Goal: Transaction & Acquisition: Purchase product/service

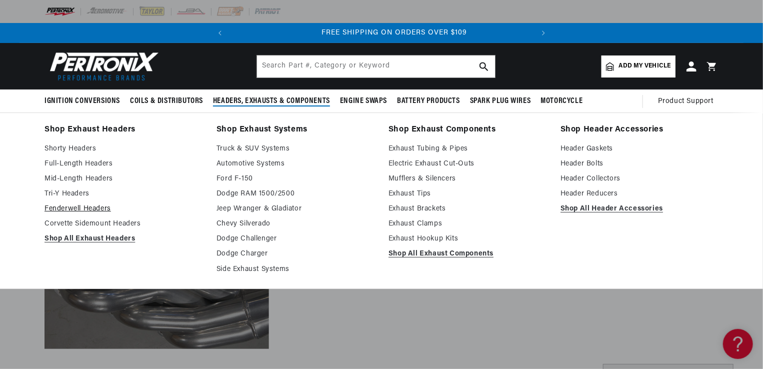
scroll to position [0, 303]
click at [71, 240] on link "Shop All Exhaust Headers" at bounding box center [123, 239] width 158 height 12
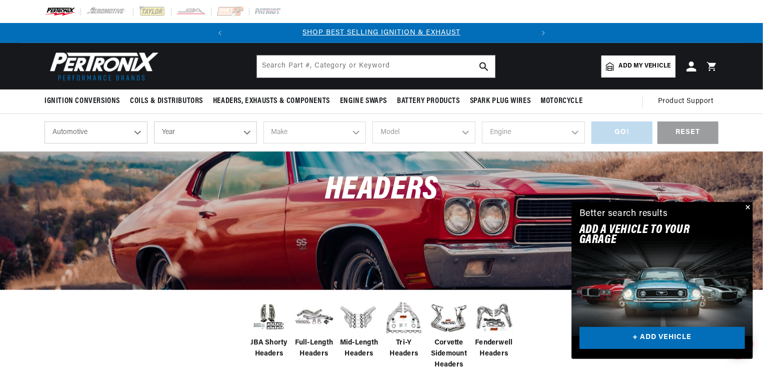
click at [188, 132] on select "Year 2026 2025 2024 2023 2022 2021 2020 2019 2018 2017 2016 2015 2014 2013 2012…" at bounding box center [205, 132] width 103 height 22
select select "2018"
click at [154, 121] on select "Year [DATE] 2025 2024 2023 2022 2021 2020 2019 2018 2017 2016 2015 2014 2013 20…" at bounding box center [205, 132] width 103 height 22
click at [230, 132] on select "2026 2025 2024 2023 2022 2021 2020 2019 2018 2017 2016 2015 2014 2013 2012 2011…" at bounding box center [205, 132] width 103 height 22
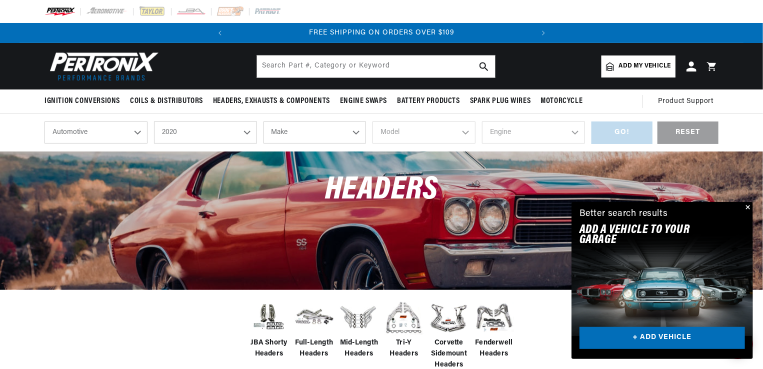
click at [154, 121] on select "2026 2025 2024 2023 2022 2021 2020 2019 2018 2017 2016 2015 2014 2013 2012 2011…" at bounding box center [205, 132] width 103 height 22
click at [230, 131] on select "2026 2025 2024 2023 2022 2021 2020 2019 2018 2017 2016 2015 2014 2013 2012 2011…" at bounding box center [205, 132] width 103 height 22
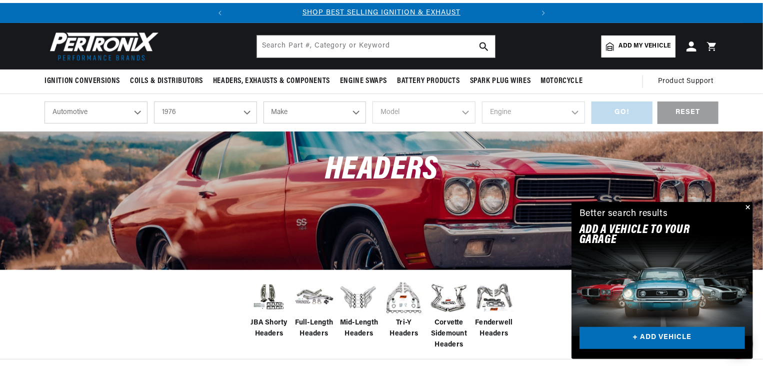
click at [228, 107] on select "2026 2025 2024 2023 2022 2021 2020 2019 2018 2017 2016 2015 2014 2013 2012 2011…" at bounding box center [205, 112] width 103 height 22
click at [154, 101] on select "2026 2025 2024 2023 2022 2021 2020 2019 2018 2017 2016 2015 2014 2013 2012 2011…" at bounding box center [205, 112] width 103 height 22
select select "1972"
click at [286, 107] on select "Make Alfa Romeo American Motors Aston Martin Audi Austin BMW Buick Cadillac Che…" at bounding box center [314, 112] width 103 height 22
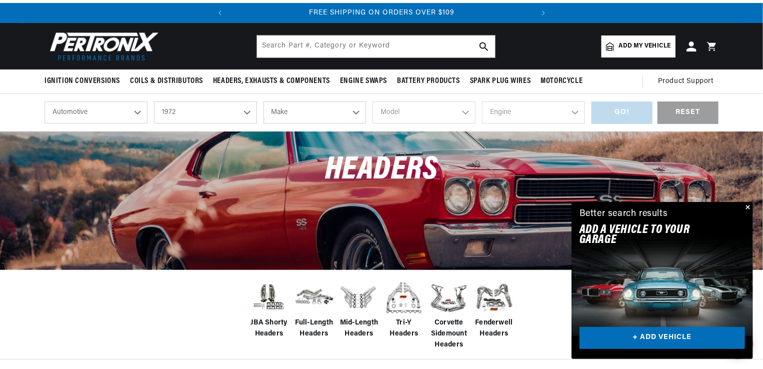
select select "Chevrolet"
click at [263, 101] on select "Make Alfa Romeo American Motors Aston Martin Audi Austin BMW Buick Cadillac Che…" at bounding box center [314, 112] width 103 height 22
select select "Chevrolet"
click at [413, 109] on select "Model Bel Air Biscayne Blazer Brookwood C10 Pickup C10 Suburban C20 Pickup C20 …" at bounding box center [423, 112] width 103 height 22
select select "Camaro"
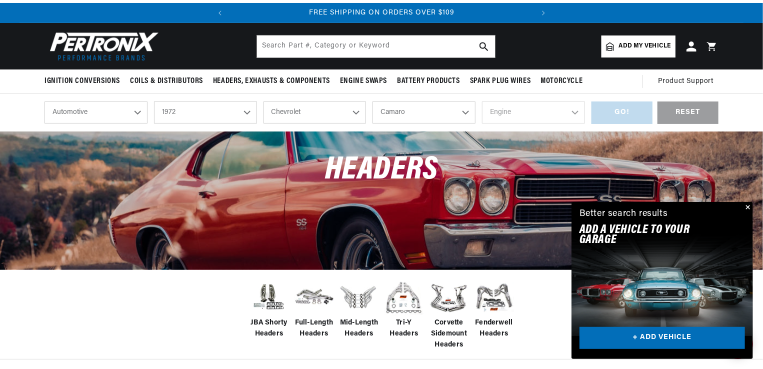
click at [372, 101] on select "Model Bel Air Biscayne Blazer Brookwood C10 Pickup C10 Suburban C20 Pickup C20 …" at bounding box center [423, 112] width 103 height 22
select select "Camaro"
click at [516, 107] on select "Engine 3.8L 4.9L 5.3L 5.4L 6.5L 250cid / 4.1L 305cid / 5.0L 307cid / 5.0L 350ci…" at bounding box center [533, 112] width 103 height 22
select select "5.3L"
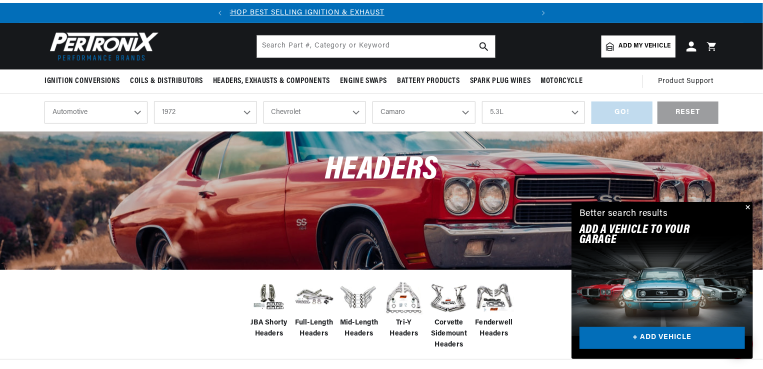
click at [482, 101] on select "Engine 3.8L 4.9L 5.3L 5.4L 6.5L 250cid / 4.1L 305cid / 5.0L 307cid / 5.0L 350ci…" at bounding box center [533, 112] width 103 height 22
select select "5.3L"
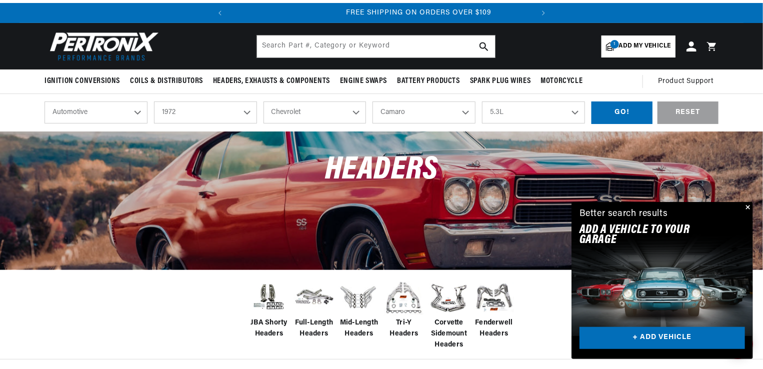
scroll to position [0, 303]
click at [621, 110] on div "GO!" at bounding box center [621, 112] width 61 height 22
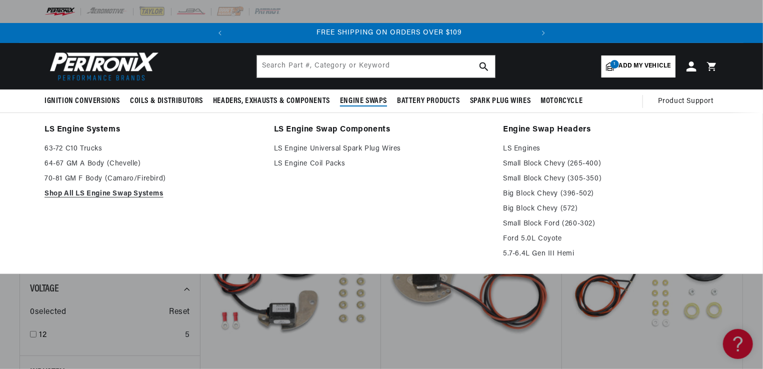
scroll to position [0, 303]
click at [519, 148] on link "LS Engines" at bounding box center [610, 149] width 215 height 12
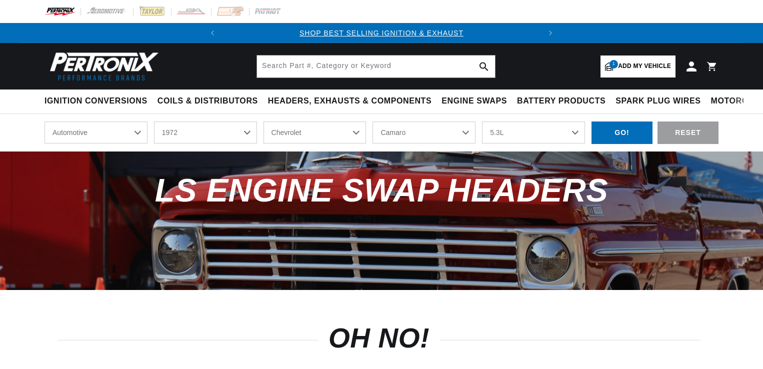
select select "1972"
select select "Chevrolet"
select select "Camaro"
select select "5.3L"
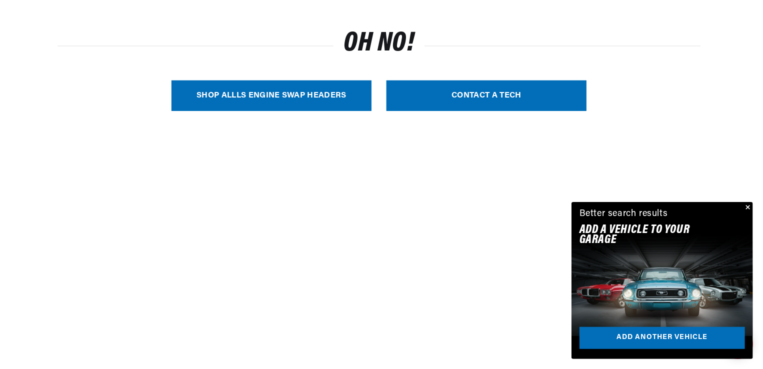
scroll to position [300, 0]
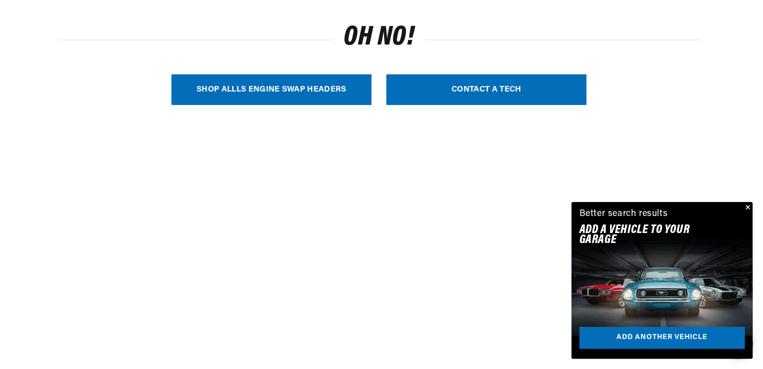
click at [264, 91] on link "SHOP ALL LS Engine Swap Headers" at bounding box center [271, 89] width 200 height 30
select select "Year"
select select "Make"
select select "Model"
select select "Engine"
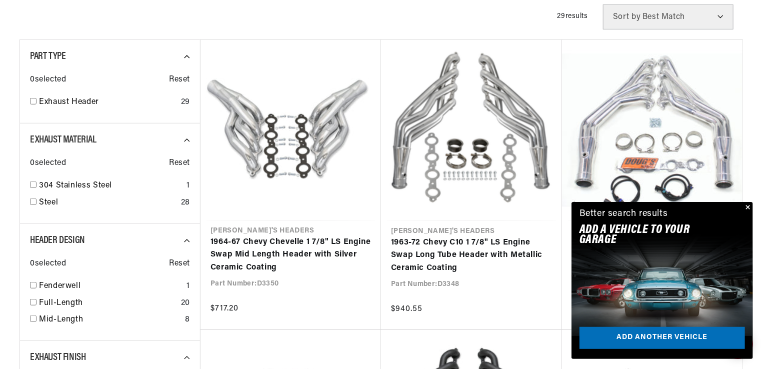
click at [748, 207] on button "Close" at bounding box center [747, 208] width 12 height 12
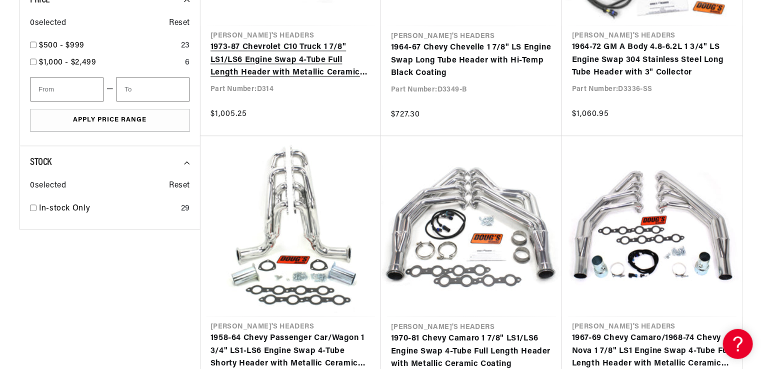
scroll to position [1080, 0]
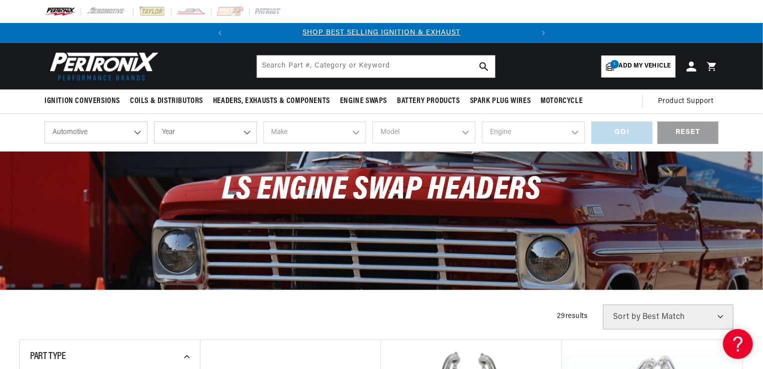
click at [206, 136] on select "Year [DATE] 2025 2024 2023 2022 2021 2020 2019 2018 2017 2016 2015 2014 2013 20…" at bounding box center [205, 132] width 103 height 22
select select "1972"
click at [154, 121] on select "Year [DATE] 2025 2024 2023 2022 2021 2020 2019 2018 2017 2016 2015 2014 2013 20…" at bounding box center [205, 132] width 103 height 22
select select "1972"
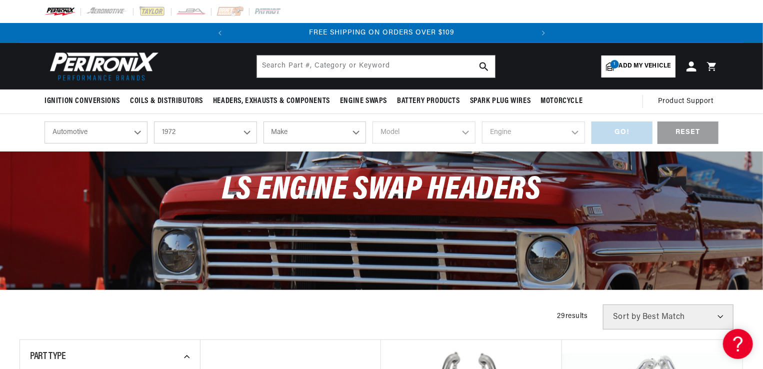
click at [289, 127] on select "Make Alfa Romeo American Motors Aston [PERSON_NAME] Audi [GEOGRAPHIC_DATA] BMW …" at bounding box center [314, 132] width 103 height 22
select select "Chevrolet"
click at [263, 121] on select "Make Alfa Romeo American Motors Aston [PERSON_NAME] Audi [GEOGRAPHIC_DATA] BMW …" at bounding box center [314, 132] width 103 height 22
select select "Chevrolet"
click at [407, 131] on select "Model [GEOGRAPHIC_DATA] [GEOGRAPHIC_DATA] Blazer [GEOGRAPHIC_DATA] C10 Pickup C…" at bounding box center [423, 132] width 103 height 22
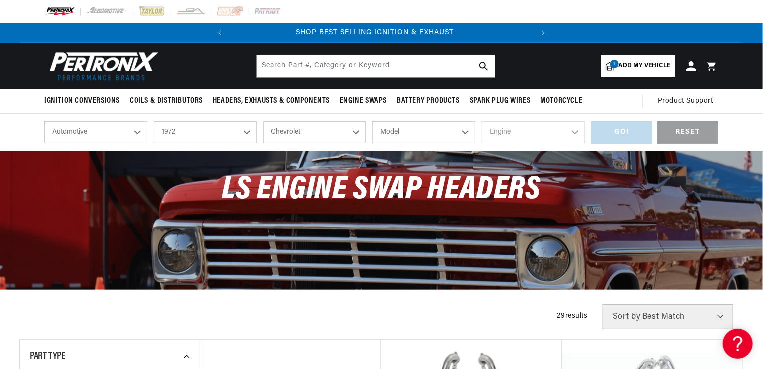
scroll to position [0, 0]
select select "Camaro"
click at [372, 121] on select "Model [GEOGRAPHIC_DATA] [GEOGRAPHIC_DATA] Blazer [GEOGRAPHIC_DATA] C10 Pickup C…" at bounding box center [423, 132] width 103 height 22
select select "Camaro"
click at [518, 129] on select "Engine 3.8L 4.9L 5.3L 5.4L 6.5L 250cid / 4.1L 305cid / 5.0L 307cid / 5.0L 350ci…" at bounding box center [533, 132] width 103 height 22
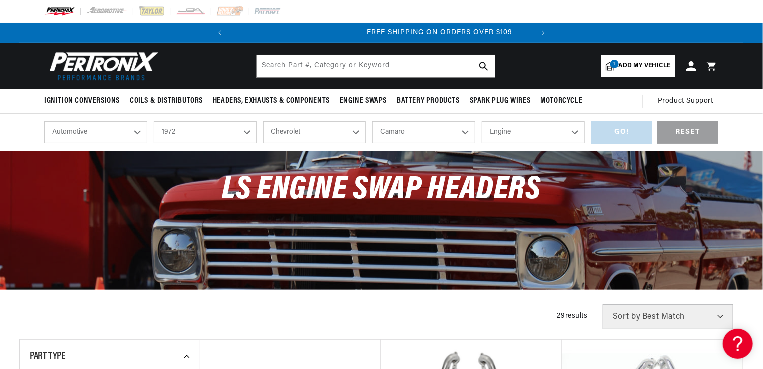
scroll to position [0, 303]
click at [482, 121] on select "Engine 3.8L 4.9L 5.3L 5.4L 6.5L 250cid / 4.1L 305cid / 5.0L 307cid / 5.0L 350ci…" at bounding box center [533, 132] width 103 height 22
click at [618, 129] on div "GO! RESET" at bounding box center [654, 132] width 127 height 22
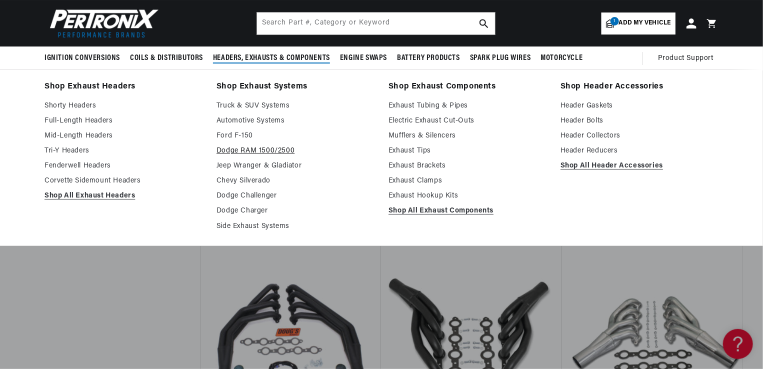
scroll to position [0, 303]
click at [402, 195] on link "Exhaust Hookup Kits" at bounding box center [467, 196] width 158 height 12
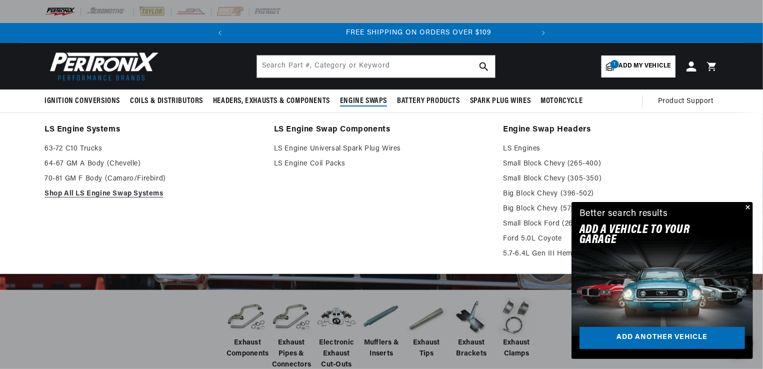
scroll to position [0, 303]
click at [125, 178] on link "70-81 GM F Body (Camaro/Firebird)" at bounding box center [151, 179] width 215 height 12
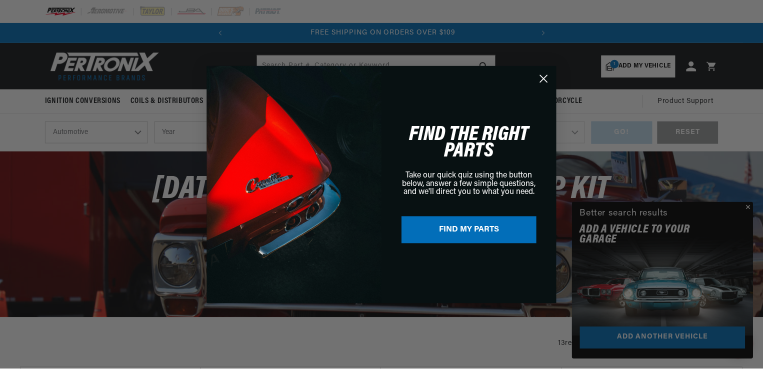
scroll to position [0, 303]
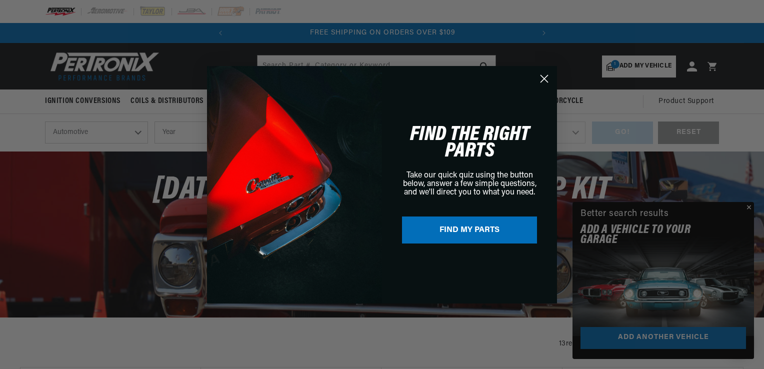
click at [544, 79] on icon "Close dialog" at bounding box center [544, 78] width 7 height 7
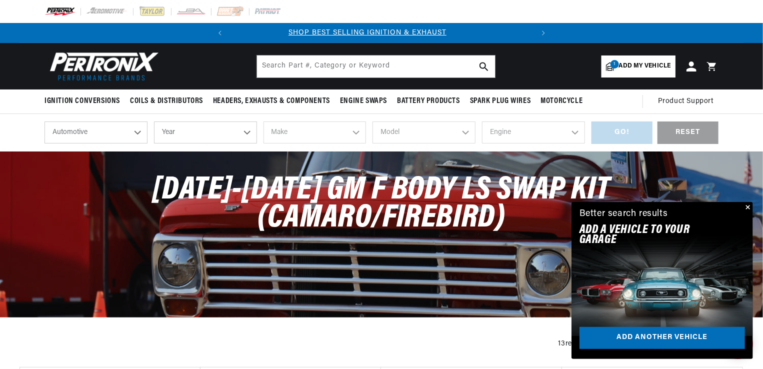
scroll to position [0, 0]
click at [751, 207] on button "Close" at bounding box center [747, 208] width 12 height 12
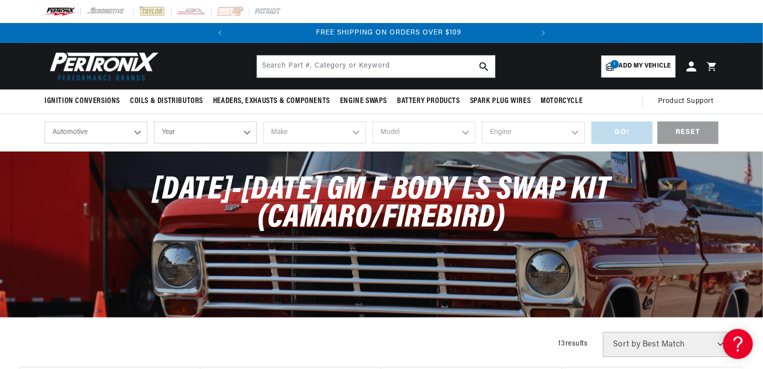
scroll to position [0, 303]
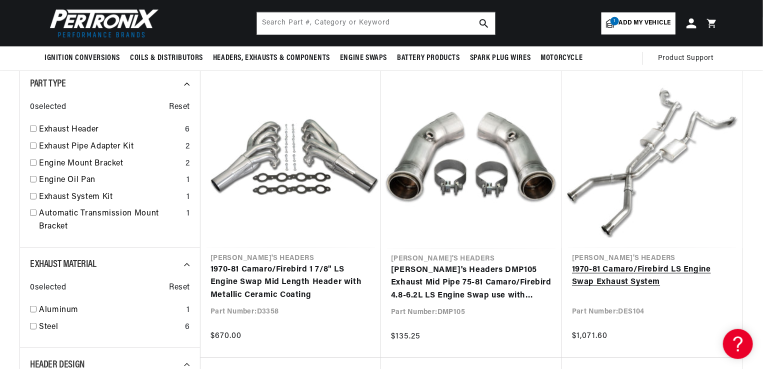
click at [624, 281] on link "1970-81 Camaro/Firebird LS Engine Swap Exhaust System" at bounding box center [652, 275] width 160 height 25
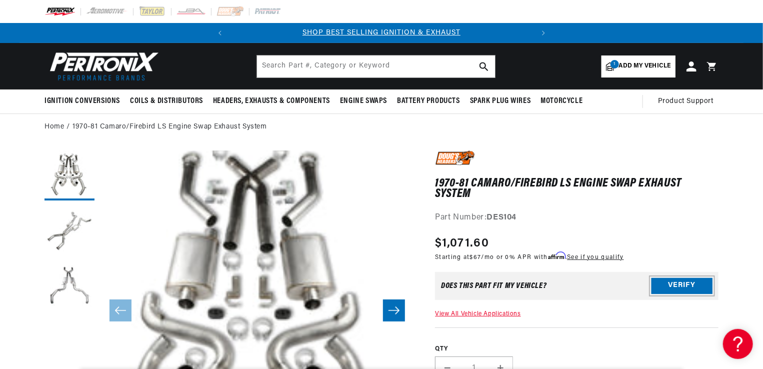
click at [678, 284] on button "Verify" at bounding box center [681, 286] width 61 height 16
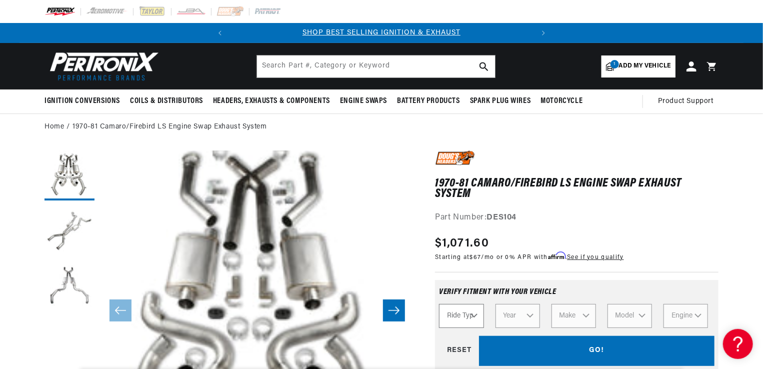
click at [475, 313] on select "Ride Type Automotive Agricultural Industrial Marine Motorcycle" at bounding box center [461, 316] width 44 height 24
select select "Automotive"
click at [439, 304] on select "Ride Type Automotive Agricultural Industrial Marine Motorcycle" at bounding box center [461, 316] width 44 height 24
select select "Automotive"
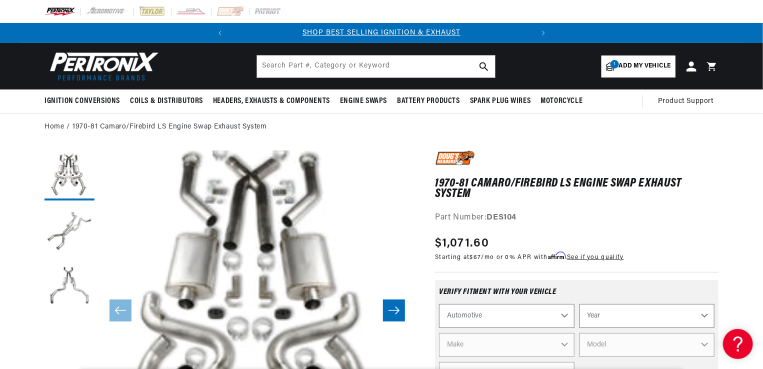
click at [612, 315] on select "Year [DATE] 2025 2024 2023 2022 2021 2020 2019 2018 2017 2016 2015 2014 2013 20…" at bounding box center [646, 316] width 135 height 24
select select "1972"
click at [579, 304] on select "Year [DATE] 2025 2024 2023 2022 2021 2020 2019 2018 2017 2016 2015 2014 2013 20…" at bounding box center [646, 316] width 135 height 24
select select "1972"
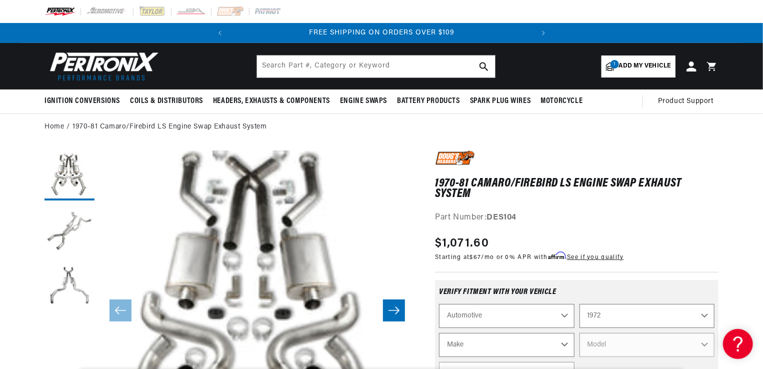
click at [515, 345] on select "Make Alfa Romeo American Motors Aston [PERSON_NAME] Audi [GEOGRAPHIC_DATA] BMW …" at bounding box center [506, 345] width 135 height 24
select select "Chevrolet"
click at [439, 333] on select "Make Alfa Romeo American Motors Aston [PERSON_NAME] Audi [GEOGRAPHIC_DATA] BMW …" at bounding box center [506, 345] width 135 height 24
select select "Chevrolet"
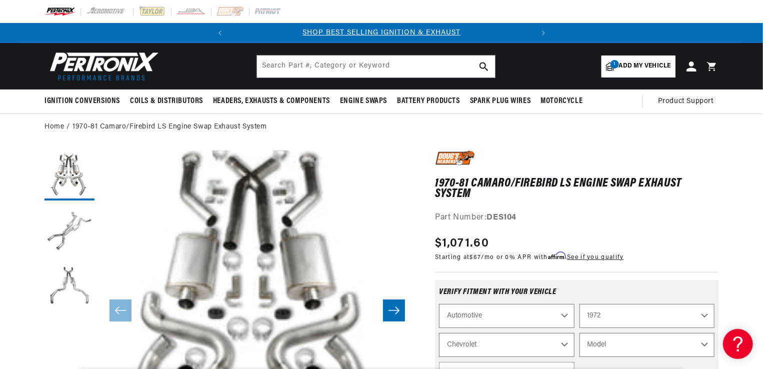
click at [620, 345] on select "Model [GEOGRAPHIC_DATA] [GEOGRAPHIC_DATA] Blazer [GEOGRAPHIC_DATA] C10 Pickup C…" at bounding box center [646, 345] width 135 height 24
select select "Camaro"
click at [579, 333] on select "Model [GEOGRAPHIC_DATA] [GEOGRAPHIC_DATA] Blazer [GEOGRAPHIC_DATA] C10 Pickup C…" at bounding box center [646, 345] width 135 height 24
select select "Camaro"
click at [608, 286] on div "Verify fitment with your vehicle Automotive Agricultural Industrial Marine Moto…" at bounding box center [576, 352] width 283 height 144
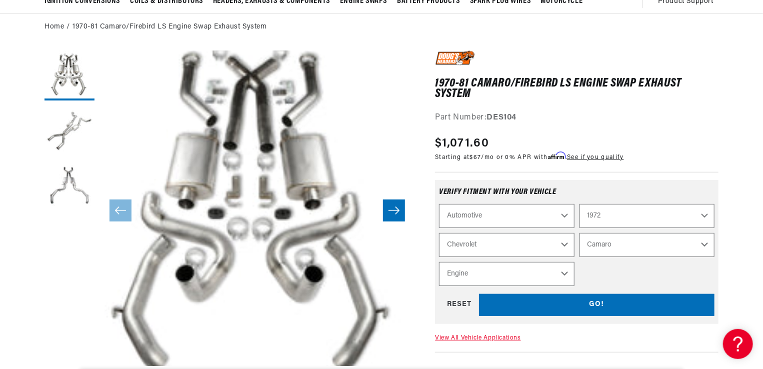
scroll to position [0, 303]
click at [565, 274] on select "Engine 3.8L 4.9L 5.3L 5.4L 6.5L 250cid / 4.1L 305cid / 5.0L 307cid / 5.0L 350ci…" at bounding box center [506, 274] width 135 height 24
select select "5.3L"
click at [439, 262] on select "Engine 3.8L 4.9L 5.3L 5.4L 6.5L 250cid / 4.1L 305cid / 5.0L 307cid / 5.0L 350ci…" at bounding box center [506, 274] width 135 height 24
select select "Engine"
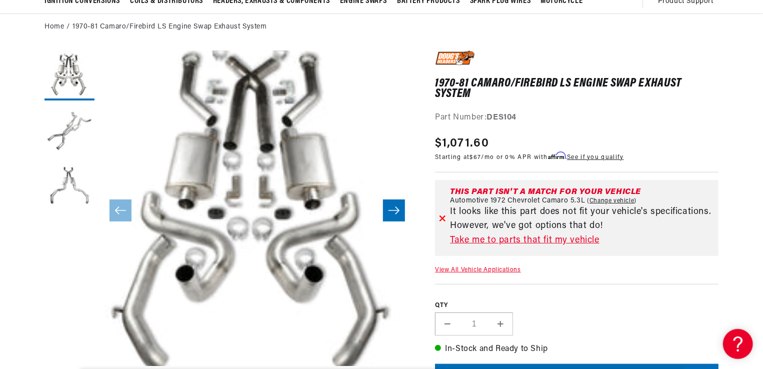
click at [538, 290] on div "QTY Decrease quantity for 1970-81 Camaro/Firebird LS Engine Swap Exhaust System…" at bounding box center [576, 310] width 283 height 52
click at [475, 269] on link "View All Vehicle Applications" at bounding box center [477, 270] width 85 height 6
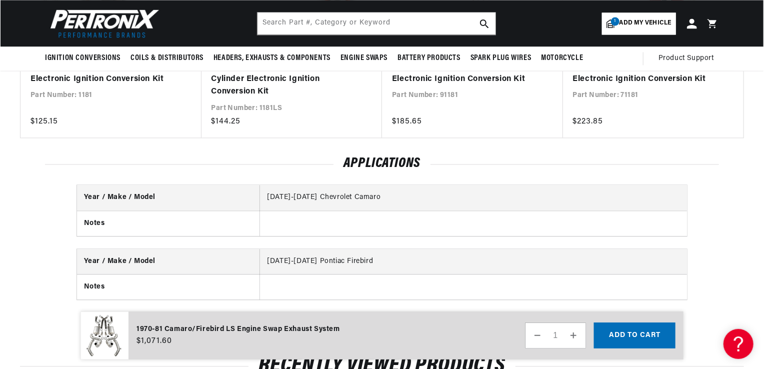
scroll to position [1051, 0]
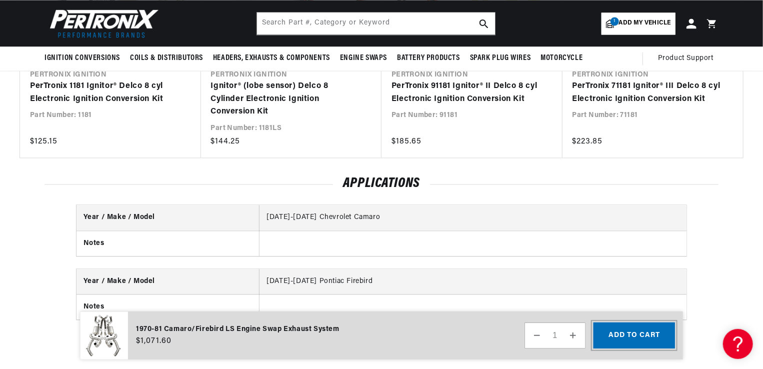
click at [608, 331] on button "Add to cart" at bounding box center [633, 335] width 81 height 26
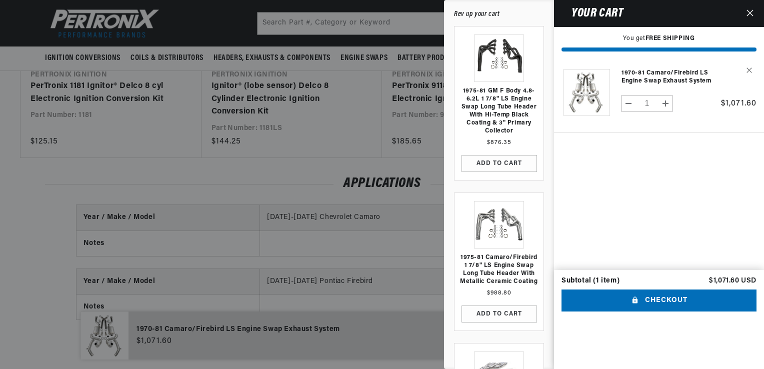
scroll to position [0, 303]
click at [545, 217] on div "1975-81 GM F Body 4.8-6.2L 1 7/8" LS Engine Swap Long Tube Header with Hi-Temp …" at bounding box center [498, 200] width 105 height 349
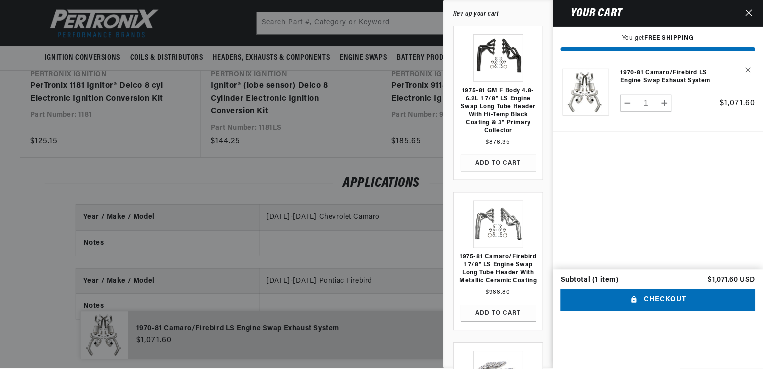
scroll to position [0, 0]
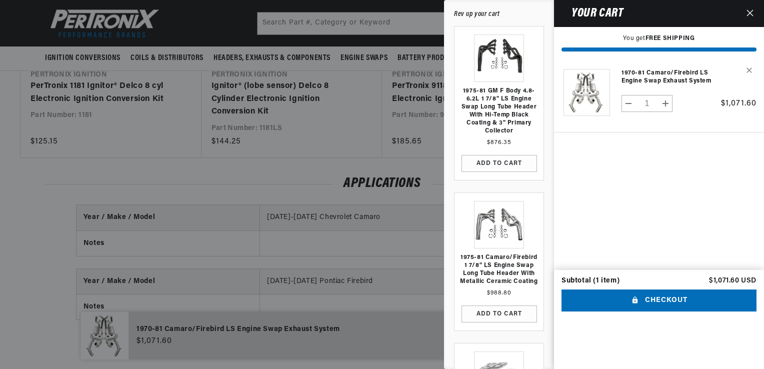
click at [749, 10] on icon "Close" at bounding box center [749, 12] width 7 height 7
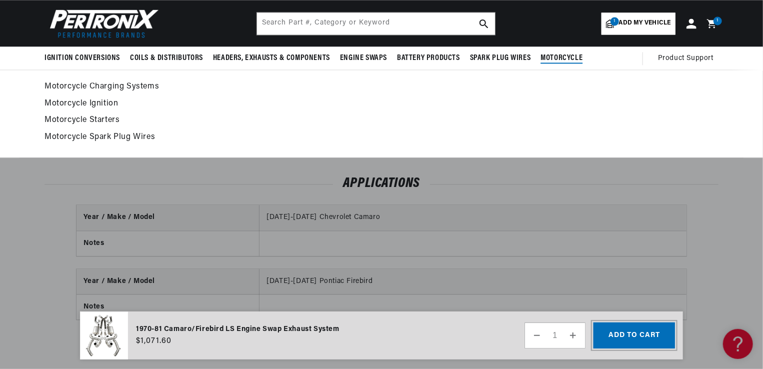
scroll to position [0, 303]
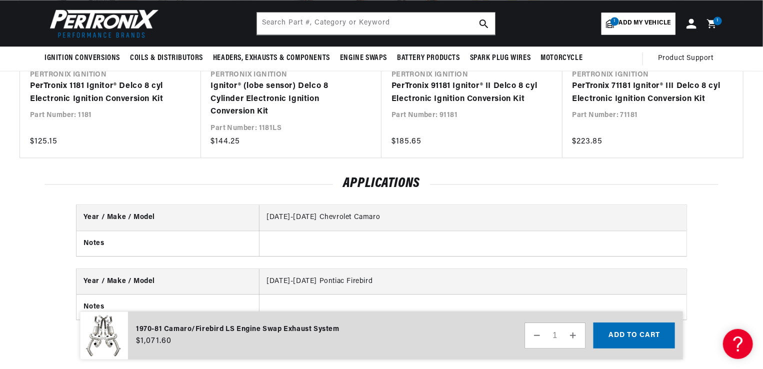
click at [43, 278] on div "Year / Make / Model [DATE]-[DATE] Chevrolet Camaro Notes Year / Make / Model [D…" at bounding box center [381, 268] width 763 height 127
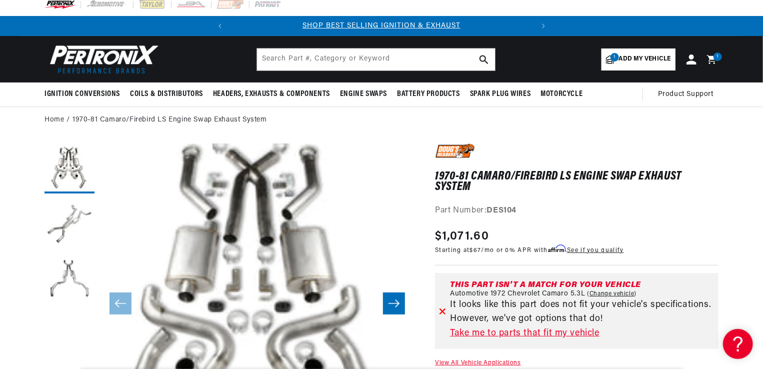
scroll to position [0, 0]
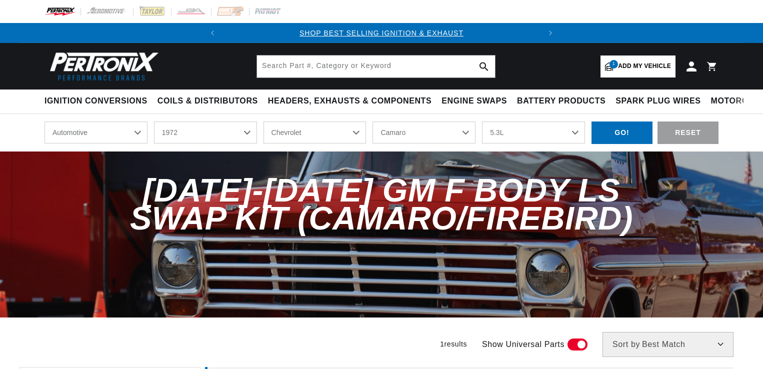
select select "1972"
select select "Chevrolet"
select select "Camaro"
select select "5.3L"
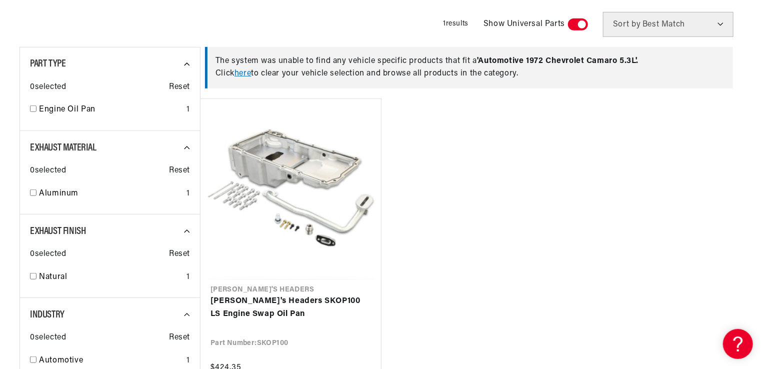
scroll to position [340, 0]
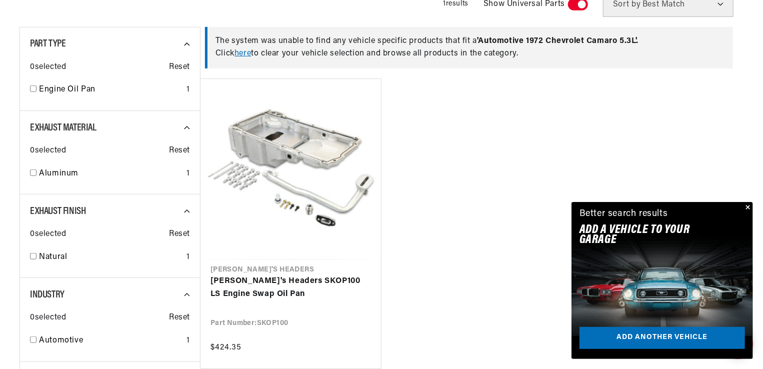
click at [396, 233] on ul "Doug's Headers Doug's Headers SKOP100 LS Engine Swap Oil Pan Part Number: SKOP1…" at bounding box center [471, 223] width 543 height 290
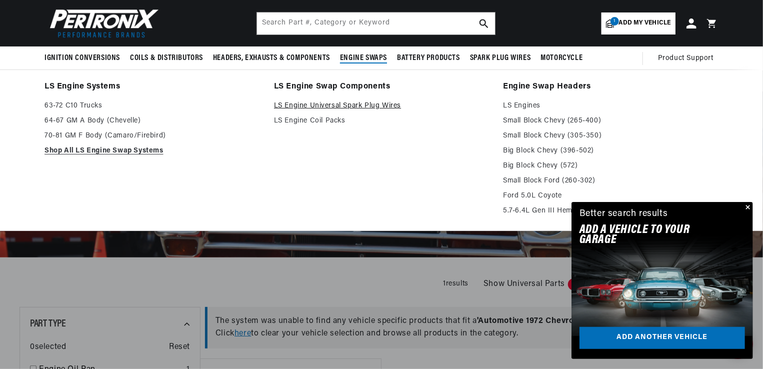
scroll to position [0, 0]
click at [135, 138] on link "70-81 GM F Body (Camaro/Firebird)" at bounding box center [151, 136] width 215 height 12
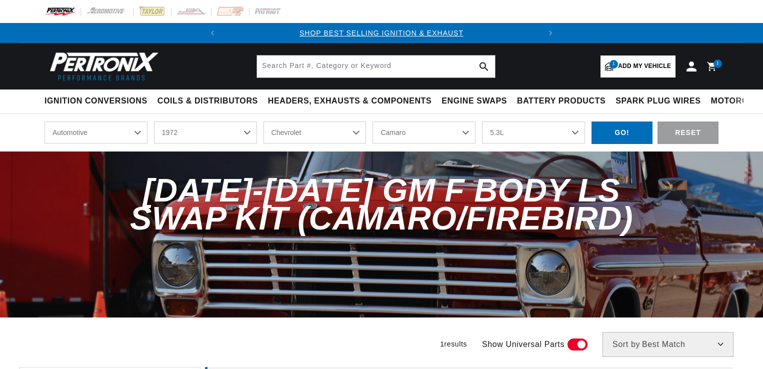
select select "1972"
select select "Chevrolet"
select select "Camaro"
select select "5.3L"
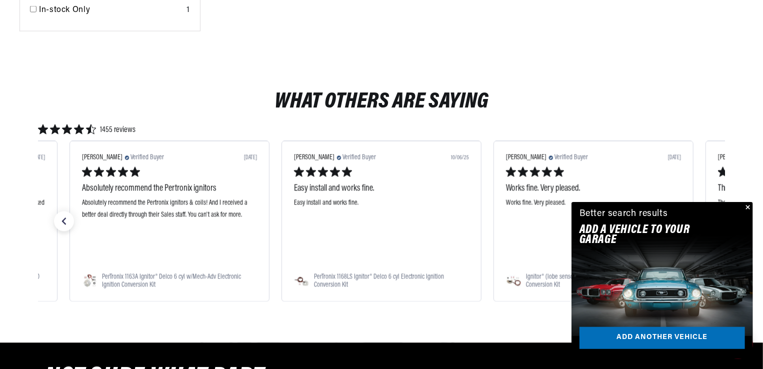
scroll to position [960, 0]
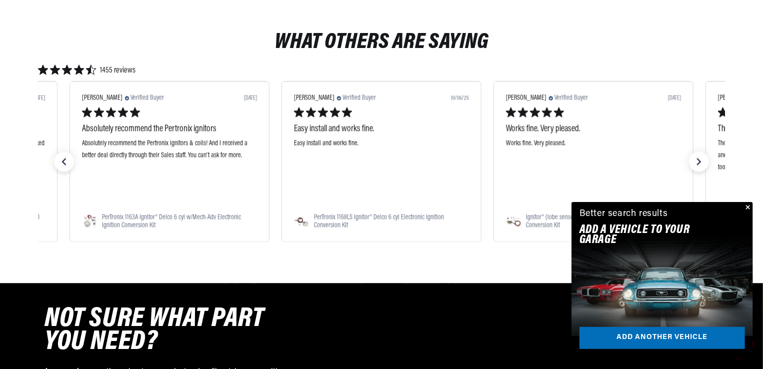
scroll to position [0, 11]
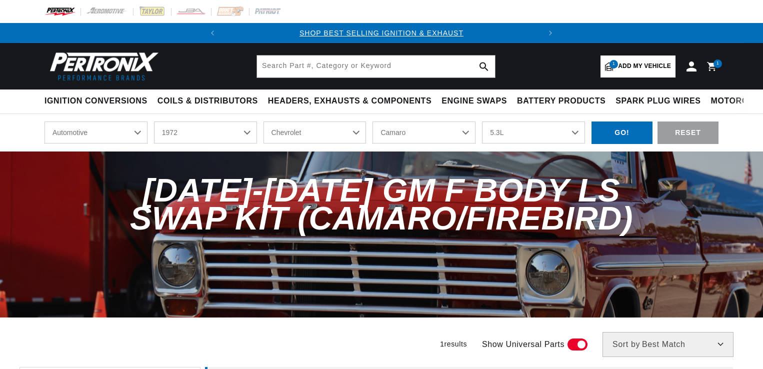
select select "1972"
select select "Chevrolet"
select select "Camaro"
select select "5.3L"
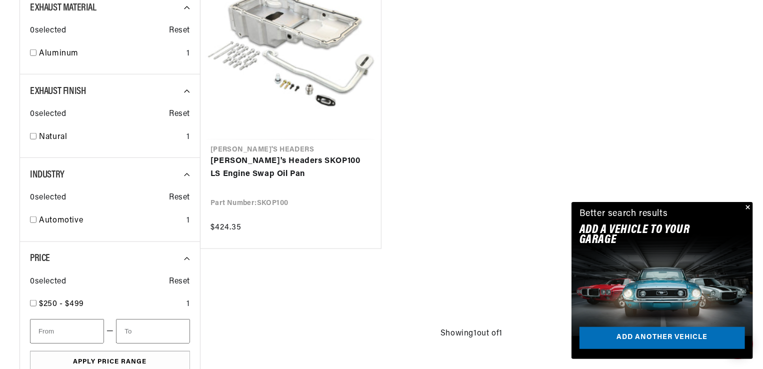
scroll to position [0, 303]
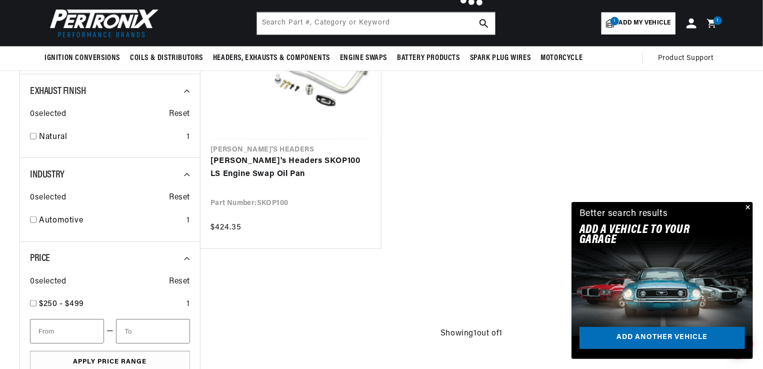
scroll to position [460, 0]
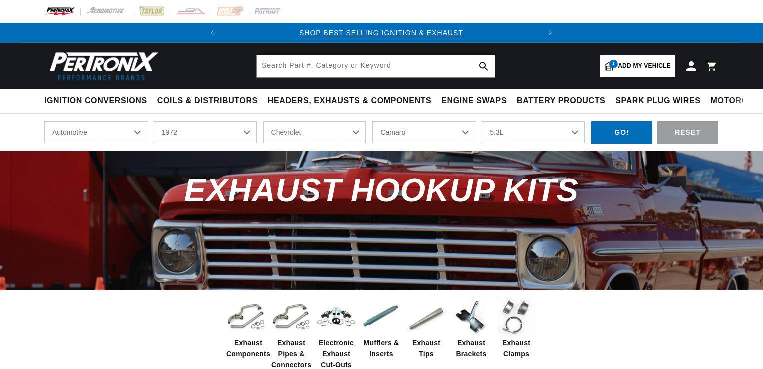
select select "1972"
select select "Chevrolet"
select select "Camaro"
select select "5.3L"
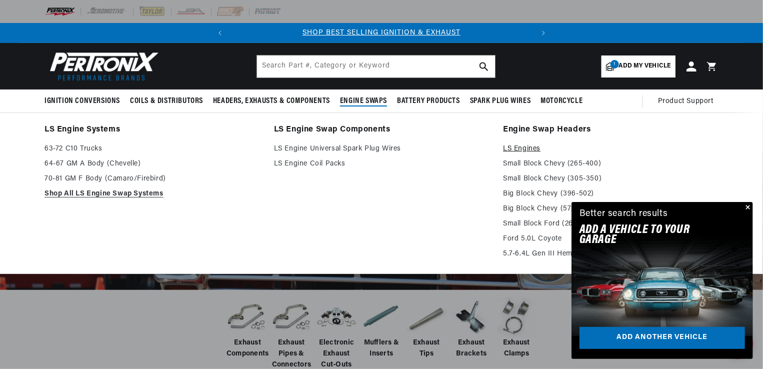
click at [513, 145] on link "LS Engines" at bounding box center [610, 149] width 215 height 12
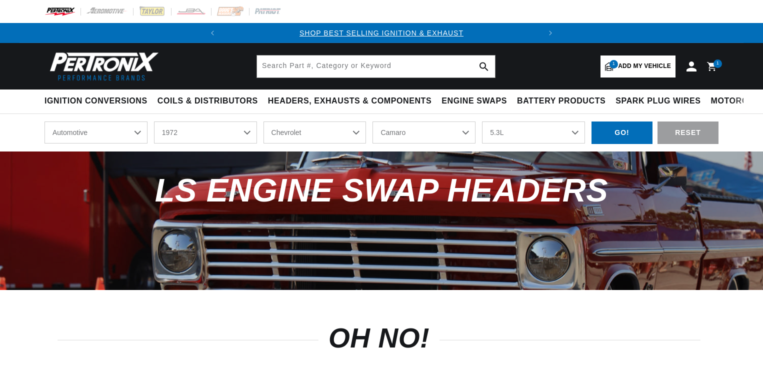
select select "1972"
select select "Chevrolet"
select select "Camaro"
select select "5.3L"
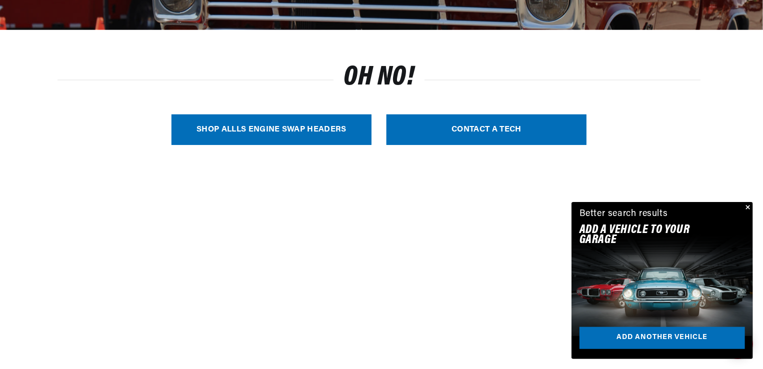
scroll to position [0, 303]
click at [270, 131] on link "SHOP ALL LS Engine Swap Headers" at bounding box center [271, 129] width 200 height 30
select select "Year"
select select "Make"
select select "Model"
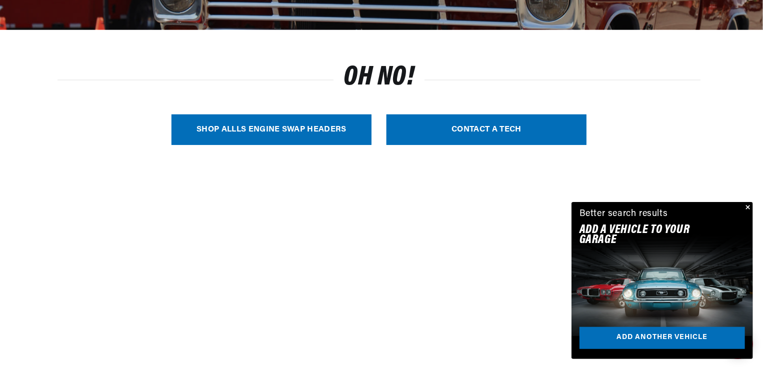
select select "Engine"
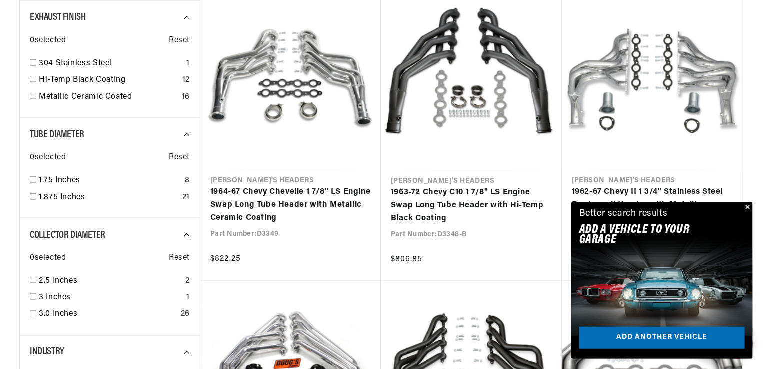
click at [746, 207] on button "Close" at bounding box center [747, 208] width 12 height 12
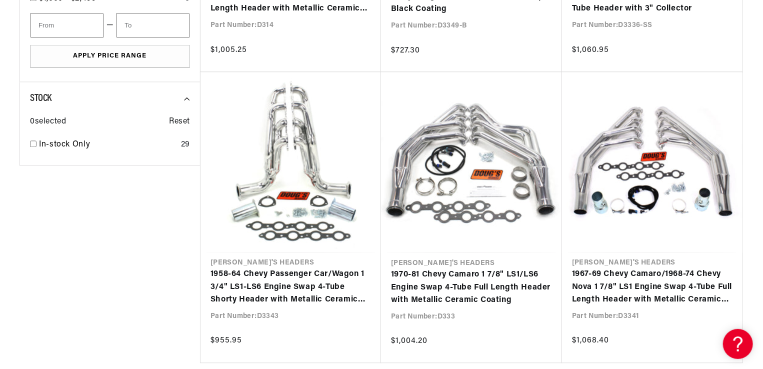
scroll to position [1160, 0]
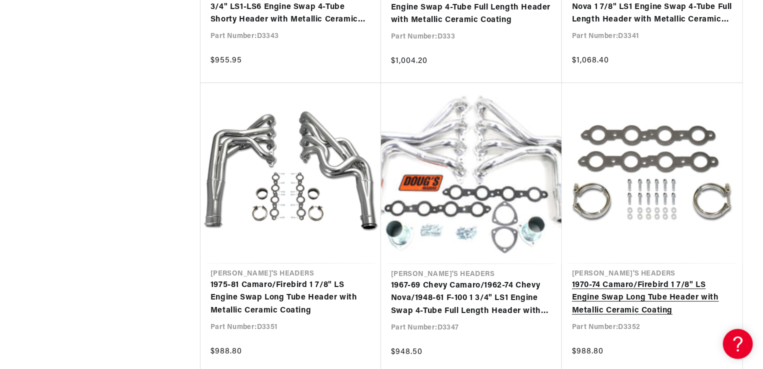
click at [629, 291] on link "1970-74 Camaro/Firebird 1 7/8" LS Engine Swap Long Tube Header with Metallic Ce…" at bounding box center [652, 298] width 160 height 38
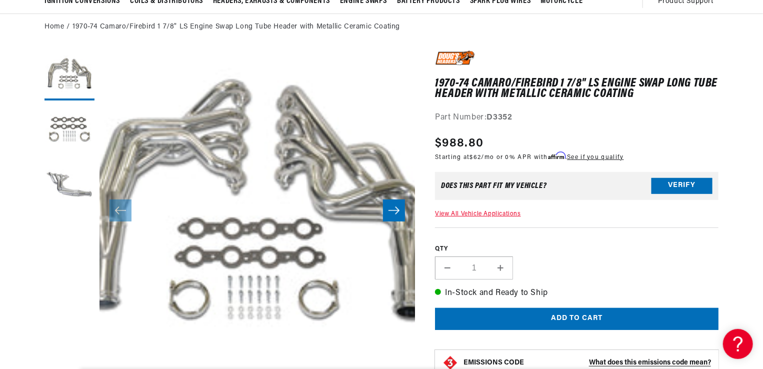
scroll to position [120, 0]
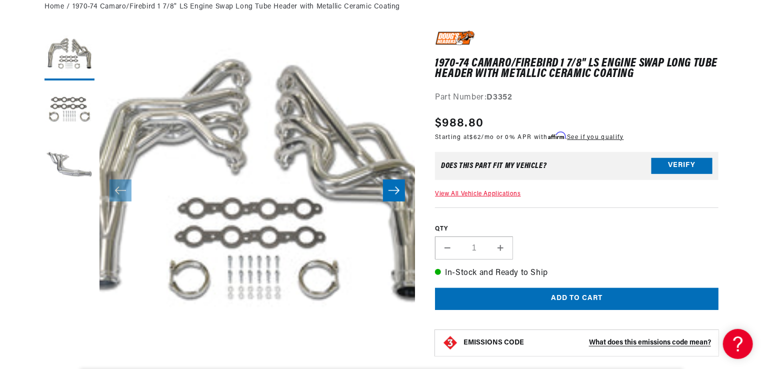
click at [394, 191] on icon "Slide right" at bounding box center [394, 190] width 12 height 10
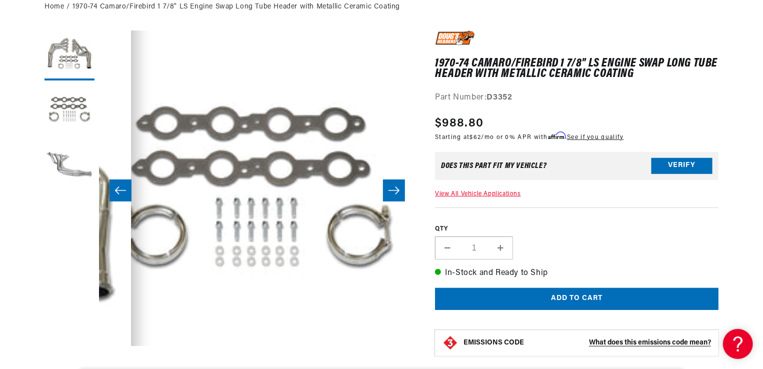
scroll to position [0, 303]
click at [394, 191] on icon "Slide right" at bounding box center [394, 190] width 12 height 10
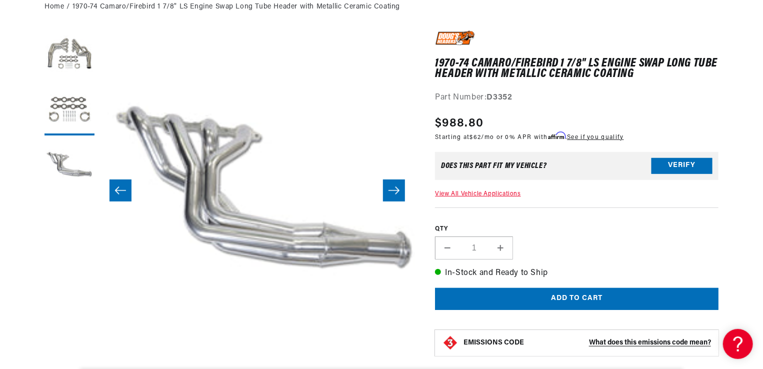
scroll to position [0, 631]
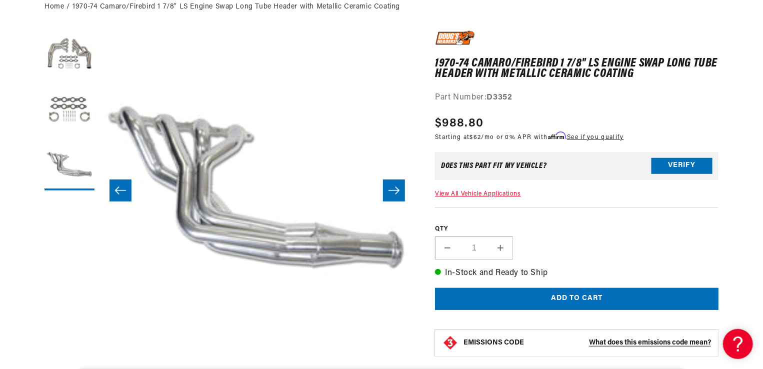
click at [394, 191] on icon "Slide right" at bounding box center [394, 190] width 12 height 10
click at [388, 195] on icon "Slide right" at bounding box center [394, 190] width 12 height 10
click at [122, 193] on icon "Slide left" at bounding box center [120, 190] width 12 height 10
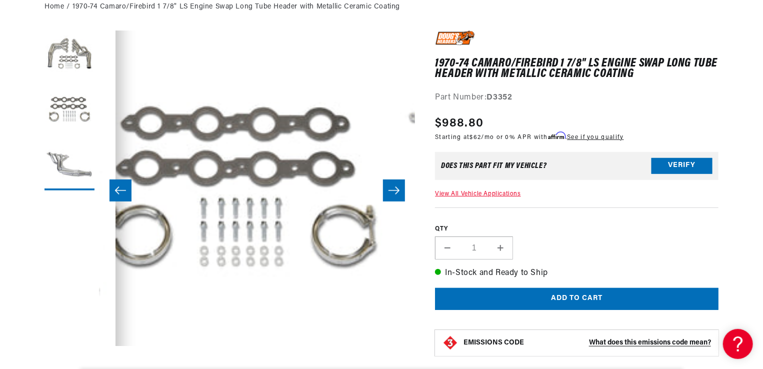
scroll to position [0, 315]
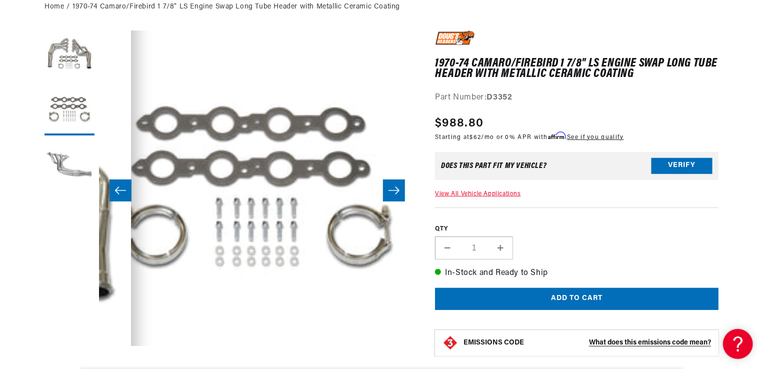
click at [122, 193] on icon "Slide left" at bounding box center [120, 190] width 12 height 10
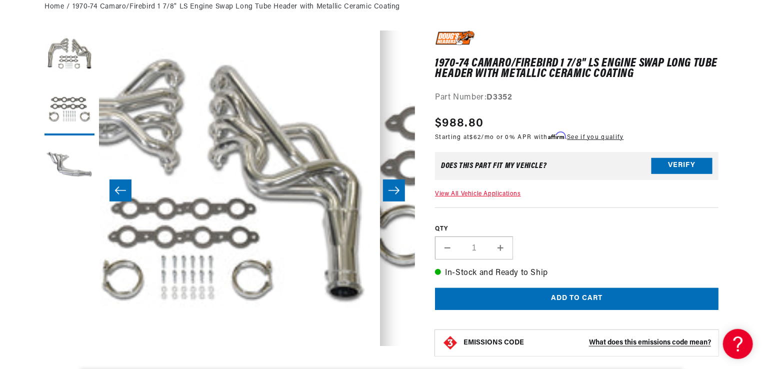
scroll to position [0, 0]
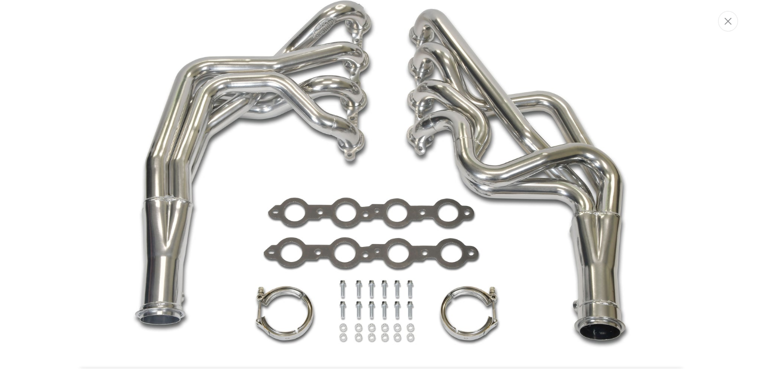
scroll to position [0, 303]
click at [730, 21] on icon "Close" at bounding box center [728, 20] width 7 height 7
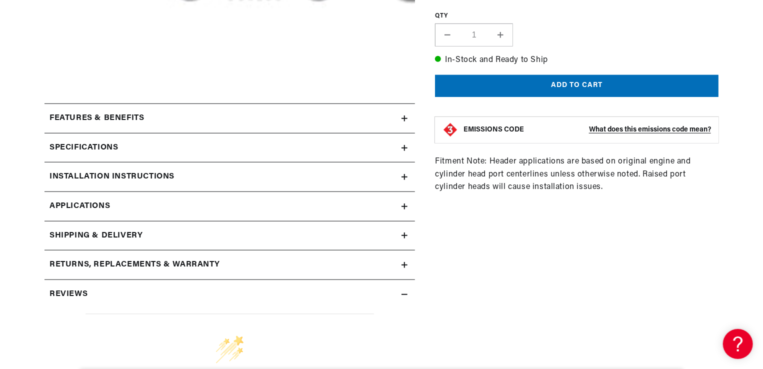
scroll to position [388, 0]
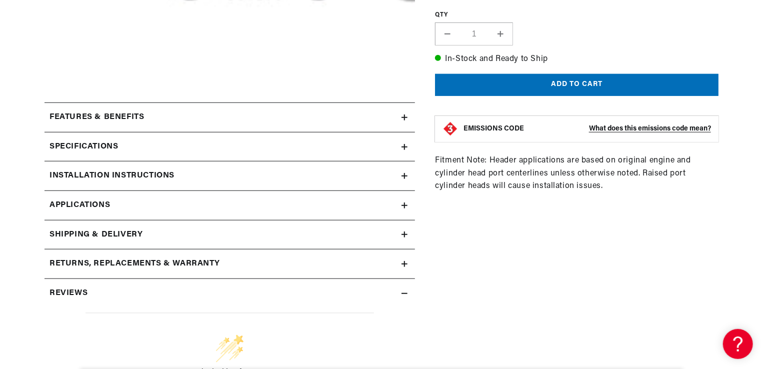
click at [248, 148] on div "Specifications" at bounding box center [222, 146] width 357 height 13
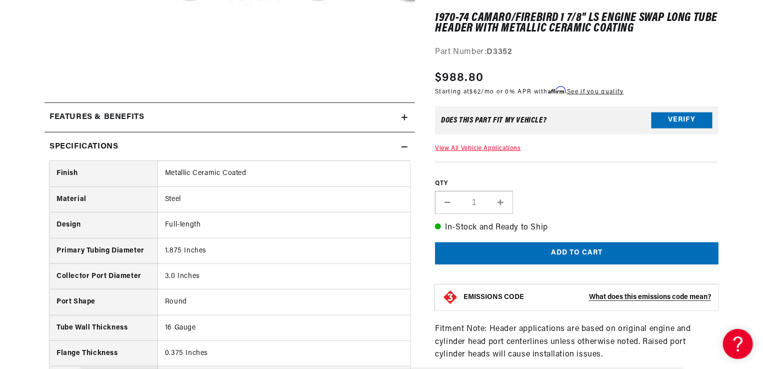
scroll to position [0, 0]
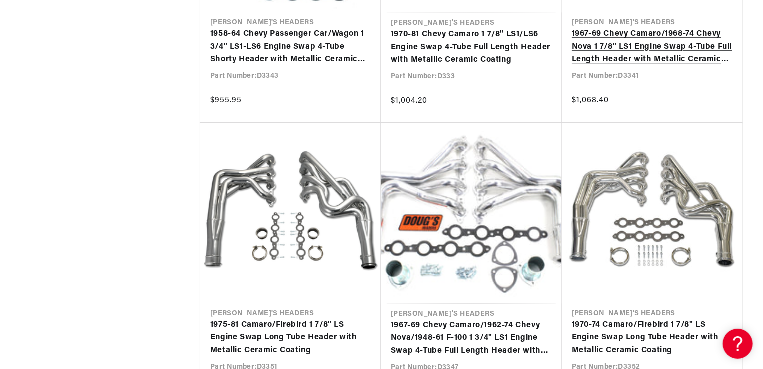
scroll to position [1420, 0]
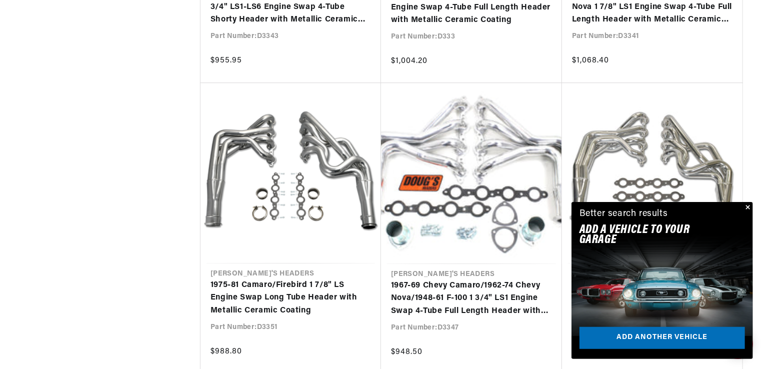
click at [748, 207] on button "Close" at bounding box center [747, 208] width 12 height 12
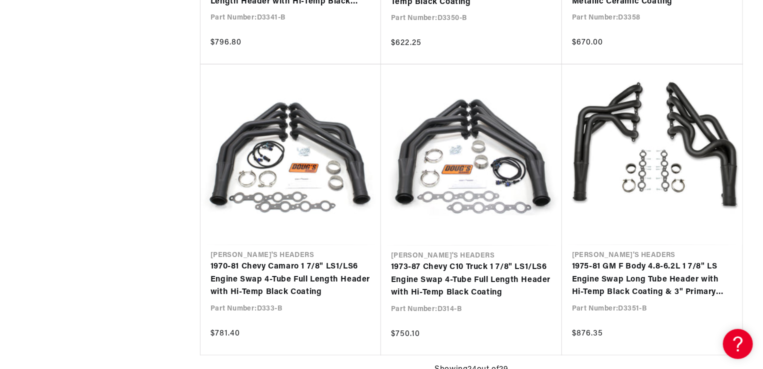
scroll to position [2311, 0]
